Goal: Communication & Community: Answer question/provide support

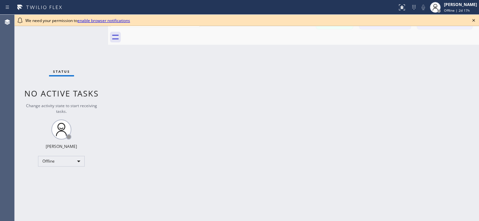
click at [475, 17] on icon at bounding box center [474, 20] width 8 height 8
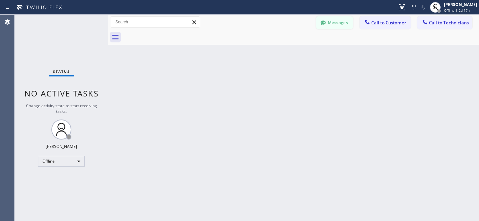
click at [337, 26] on button "Messages" at bounding box center [334, 22] width 37 height 13
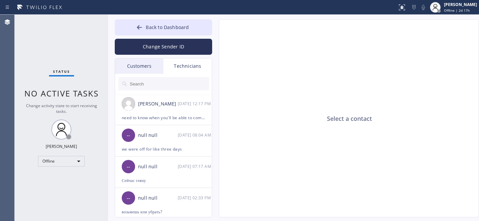
click at [136, 70] on div "Customers" at bounding box center [139, 65] width 48 height 15
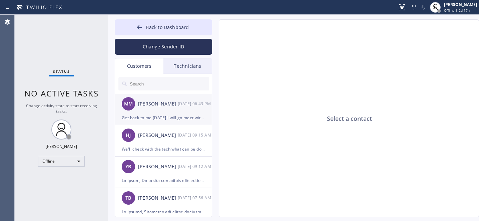
click at [159, 117] on div "Get back to me [DATE] I will go meet with [PERSON_NAME] [DATE] to figure out wh…" at bounding box center [163, 118] width 83 height 8
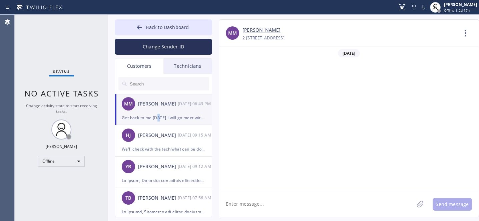
scroll to position [346, 0]
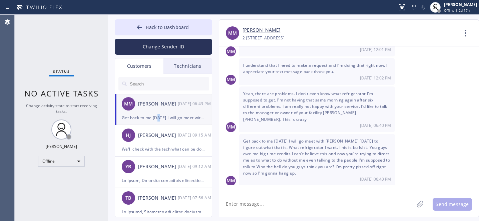
click at [151, 22] on button "Back to Dashboard" at bounding box center [163, 27] width 97 height 16
